Goal: Task Accomplishment & Management: Manage account settings

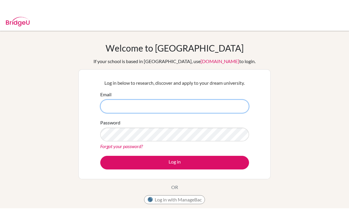
scroll to position [46, 0]
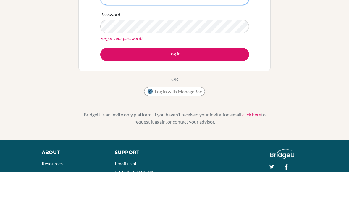
click at [227, 40] on input "Email" at bounding box center [174, 47] width 149 height 14
type input "tha"
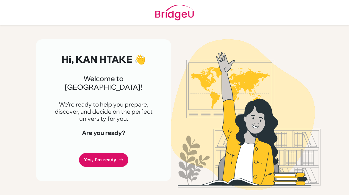
click at [97, 153] on link "Yes, I'm ready" at bounding box center [103, 160] width 49 height 14
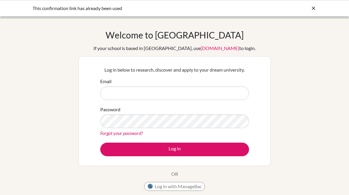
click at [238, 94] on input "Email" at bounding box center [174, 93] width 149 height 14
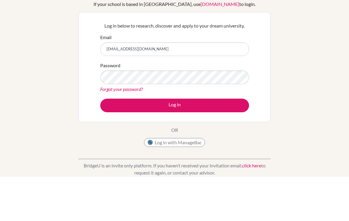
type input "tharchit04339@rais.ac.th"
click at [174, 142] on button "Log in" at bounding box center [174, 149] width 149 height 14
